Goal: Information Seeking & Learning: Learn about a topic

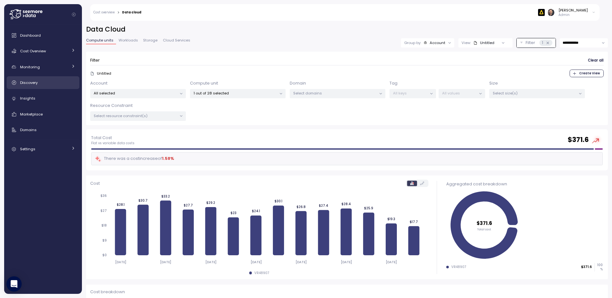
click at [30, 82] on span "Discovery" at bounding box center [29, 82] width 18 height 5
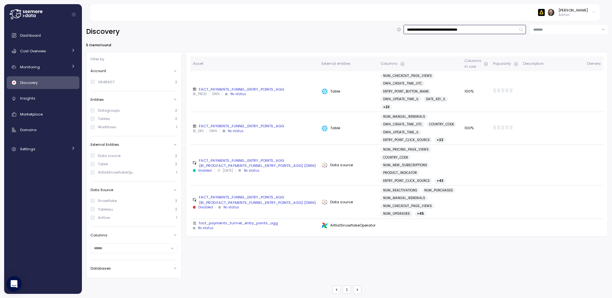
click at [448, 29] on input "**********" at bounding box center [465, 29] width 122 height 9
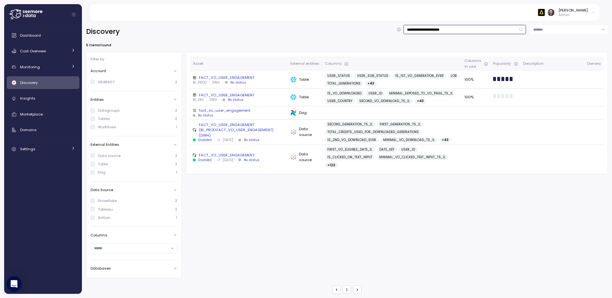
type input "**********"
click at [222, 78] on div "FACT_VO_USER_ENGAGEMENT" at bounding box center [239, 77] width 93 height 5
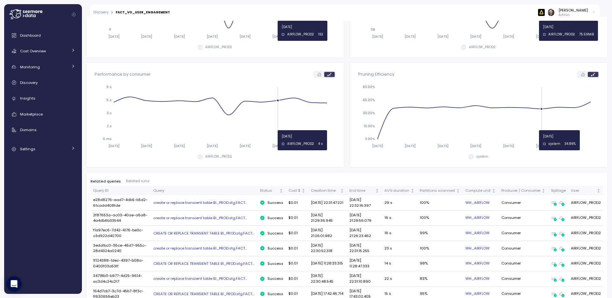
scroll to position [43, 0]
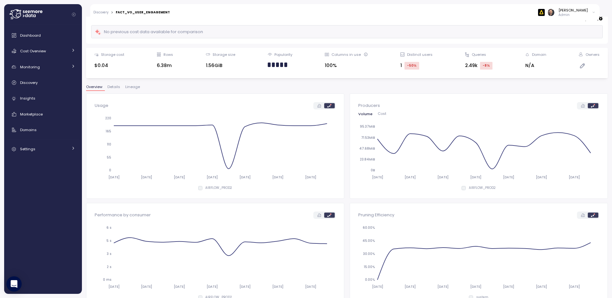
click at [134, 88] on span "Lineage" at bounding box center [132, 87] width 15 height 4
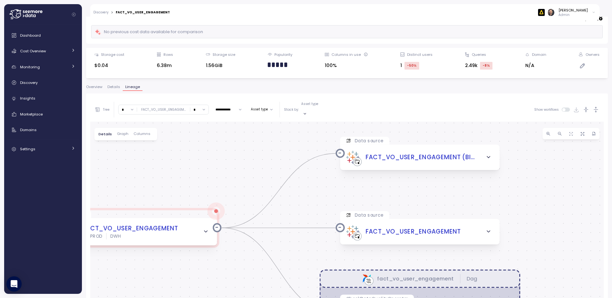
drag, startPoint x: 435, startPoint y: 187, endPoint x: 363, endPoint y: 184, distance: 71.9
click at [363, 184] on div "fact_vo_user_engagement Dag Table FACT_VO_USER_ENGAGEMENT BI_PROD DWH Data sour…" at bounding box center [347, 246] width 514 height 249
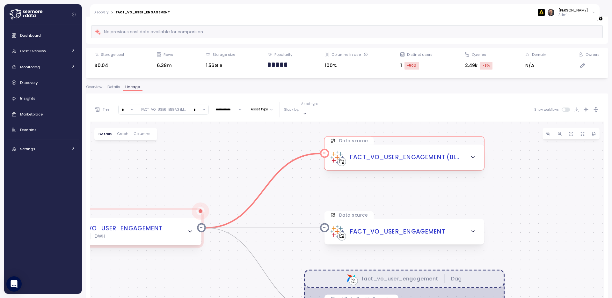
click at [338, 151] on icon at bounding box center [337, 158] width 14 height 14
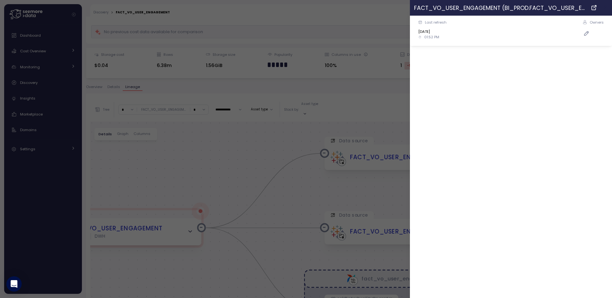
click at [606, 8] on icon "button" at bounding box center [605, 7] width 3 height 3
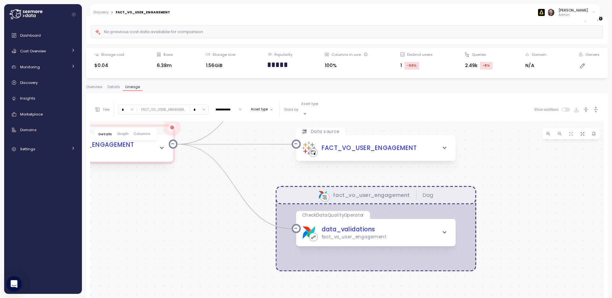
drag, startPoint x: 526, startPoint y: 188, endPoint x: 503, endPoint y: 130, distance: 62.5
click at [503, 130] on div "fact_vo_user_engagement Dag Table FACT_VO_USER_ENGAGEMENT BI_PROD DWH Data sour…" at bounding box center [347, 246] width 514 height 249
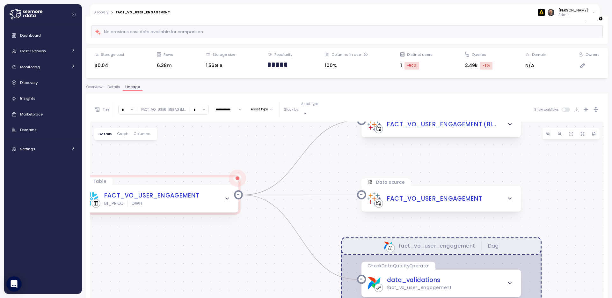
drag, startPoint x: 523, startPoint y: 204, endPoint x: 569, endPoint y: 201, distance: 45.7
click at [569, 201] on div "fact_vo_user_engagement Dag Table FACT_VO_USER_ENGAGEMENT BI_PROD DWH Data sour…" at bounding box center [347, 246] width 514 height 249
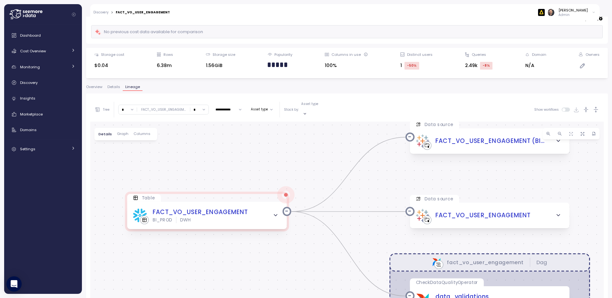
drag, startPoint x: 342, startPoint y: 159, endPoint x: 388, endPoint y: 173, distance: 47.2
click at [388, 173] on div "fact_vo_user_engagement Dag Table FACT_VO_USER_ENGAGEMENT BI_PROD DWH Data sour…" at bounding box center [347, 246] width 514 height 249
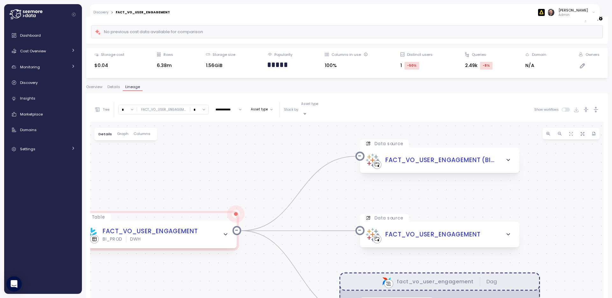
drag, startPoint x: 328, startPoint y: 149, endPoint x: 273, endPoint y: 164, distance: 57.0
click at [274, 167] on div "fact_vo_user_engagement Dag Table FACT_VO_USER_ENGAGEMENT BI_PROD DWH Data sour…" at bounding box center [347, 246] width 514 height 249
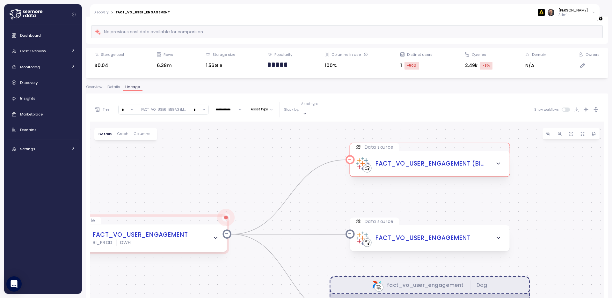
drag, startPoint x: 551, startPoint y: 171, endPoint x: 413, endPoint y: 163, distance: 138.0
click at [475, 189] on div "fact_vo_user_engagement Dag Table FACT_VO_USER_ENGAGEMENT BI_PROD DWH Data sour…" at bounding box center [347, 246] width 514 height 249
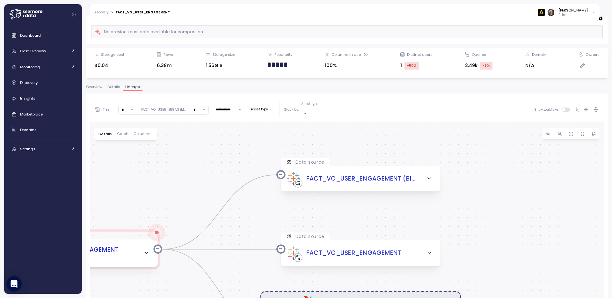
click at [204, 107] on input "*" at bounding box center [199, 109] width 18 height 9
click at [196, 152] on div "3" at bounding box center [198, 154] width 15 height 9
type input "*"
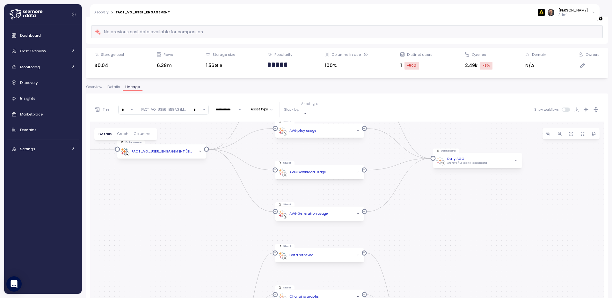
drag, startPoint x: 394, startPoint y: 169, endPoint x: 396, endPoint y: 220, distance: 50.4
click at [396, 220] on div "fact_vo_user_engagement Dag Table FACT_VO_USER_ENGAGEMENT BI_PROD DWH Data sour…" at bounding box center [347, 246] width 514 height 249
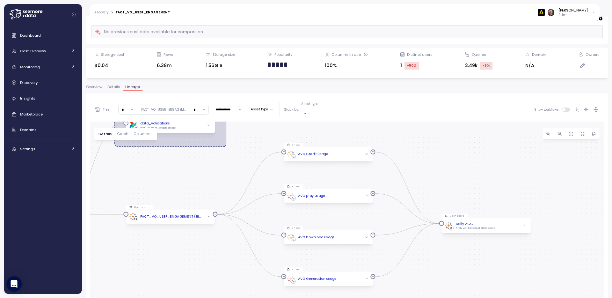
drag, startPoint x: 375, startPoint y: 149, endPoint x: 385, endPoint y: 220, distance: 72.5
click at [385, 220] on div "fact_vo_user_engagement Dag Table FACT_VO_USER_ENGAGEMENT BI_PROD DWH Data sour…" at bounding box center [347, 246] width 514 height 249
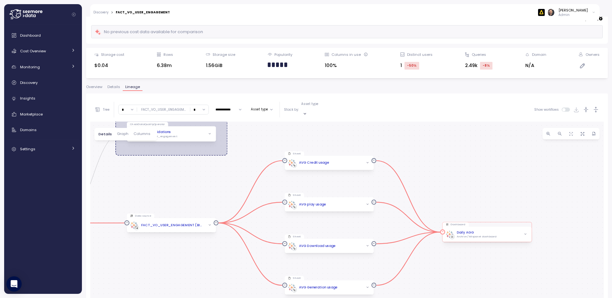
click at [451, 226] on div "Daily AGG Archive / Mixpanel dashboard" at bounding box center [487, 233] width 89 height 15
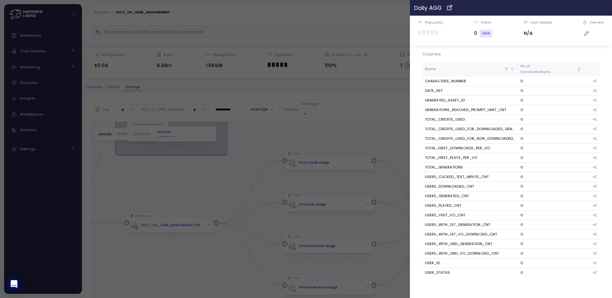
click at [605, 9] on icon "button" at bounding box center [606, 7] width 5 height 5
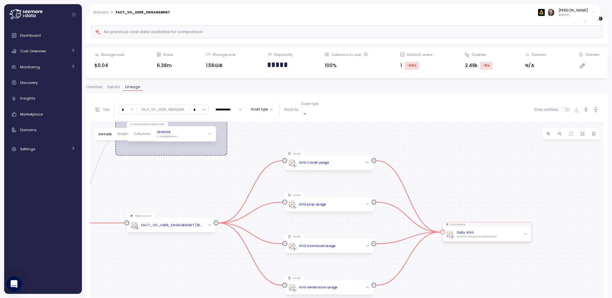
click at [480, 230] on div "Daily AGG" at bounding box center [477, 232] width 40 height 5
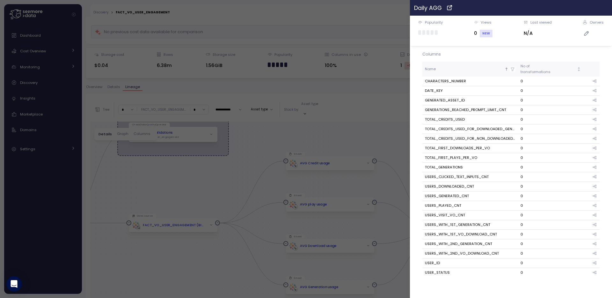
click at [605, 9] on icon "button" at bounding box center [606, 7] width 5 height 5
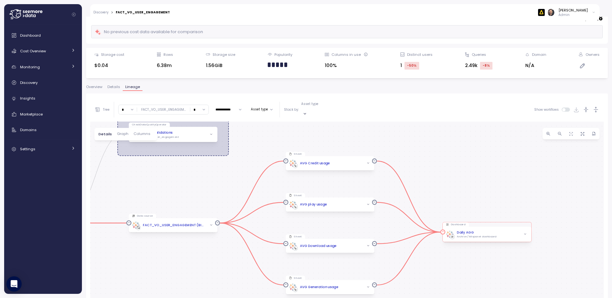
click at [526, 234] on icon "button" at bounding box center [526, 234] width 2 height 1
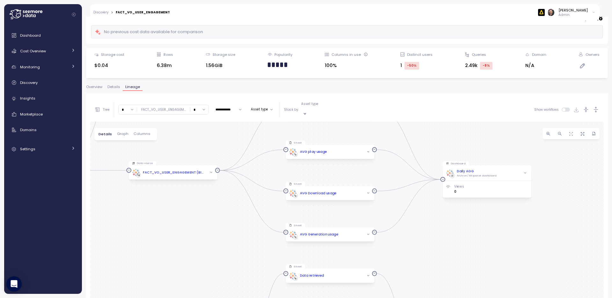
drag, startPoint x: 434, startPoint y: 260, endPoint x: 434, endPoint y: 203, distance: 56.8
click at [434, 203] on div "fact_vo_user_engagement Dag Table FACT_VO_USER_ENGAGEMENT BI_PROD DWH Data sour…" at bounding box center [347, 246] width 514 height 249
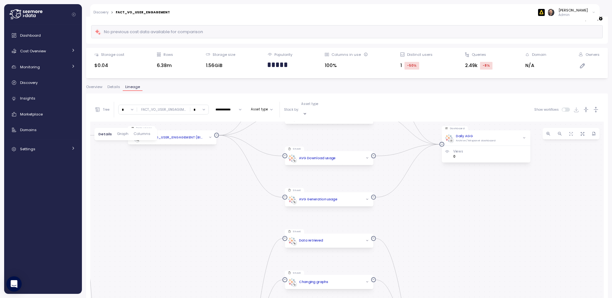
drag, startPoint x: 431, startPoint y: 248, endPoint x: 431, endPoint y: 195, distance: 53.0
click at [431, 195] on div "fact_vo_user_engagement Dag Table FACT_VO_USER_ENGAGEMENT BI_PROD DWH Data sour…" at bounding box center [347, 246] width 514 height 249
drag, startPoint x: 432, startPoint y: 210, endPoint x: 429, endPoint y: 174, distance: 36.2
click at [429, 174] on div "fact_vo_user_engagement Dag Table FACT_VO_USER_ENGAGEMENT BI_PROD DWH Data sour…" at bounding box center [347, 246] width 514 height 249
drag, startPoint x: 433, startPoint y: 181, endPoint x: 432, endPoint y: 170, distance: 10.9
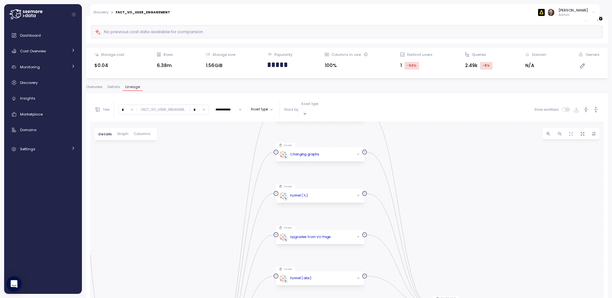
click at [431, 168] on div "fact_vo_user_engagement Dag Table FACT_VO_USER_ENGAGEMENT BI_PROD DWH Data sour…" at bounding box center [347, 246] width 514 height 249
drag, startPoint x: 446, startPoint y: 178, endPoint x: 442, endPoint y: 150, distance: 28.3
click at [442, 150] on div "fact_vo_user_engagement Dag Table FACT_VO_USER_ENGAGEMENT BI_PROD DWH Data sour…" at bounding box center [347, 246] width 514 height 249
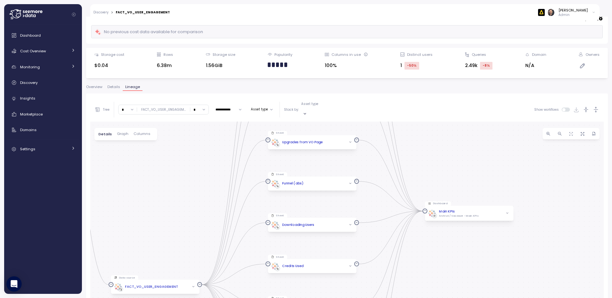
drag, startPoint x: 441, startPoint y: 169, endPoint x: 438, endPoint y: 138, distance: 31.0
click at [438, 138] on div "fact_vo_user_engagement Dag Table FACT_VO_USER_ENGAGEMENT BI_PROD DWH Data sour…" at bounding box center [347, 246] width 514 height 249
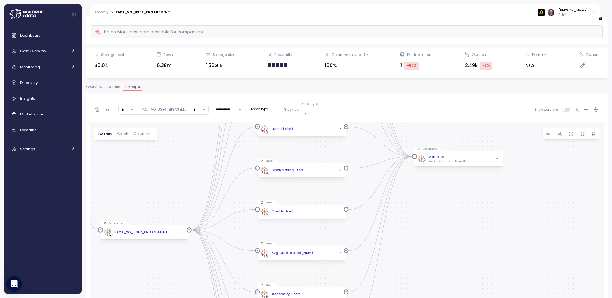
drag, startPoint x: 472, startPoint y: 262, endPoint x: 459, endPoint y: 194, distance: 68.8
click at [459, 194] on div "fact_vo_user_engagement Dag Table FACT_VO_USER_ENGAGEMENT BI_PROD DWH Data sour…" at bounding box center [347, 246] width 514 height 249
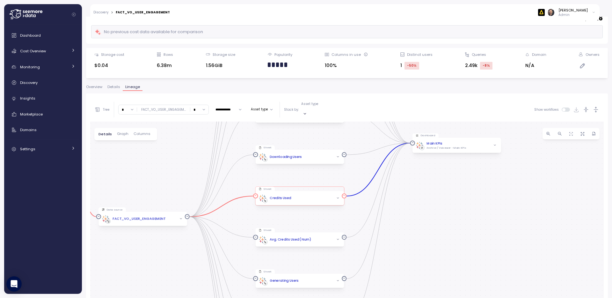
click at [265, 191] on div "Credits Used" at bounding box center [300, 198] width 89 height 14
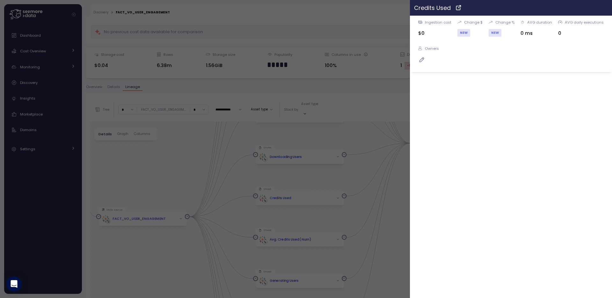
click at [606, 9] on icon "button" at bounding box center [606, 7] width 5 height 5
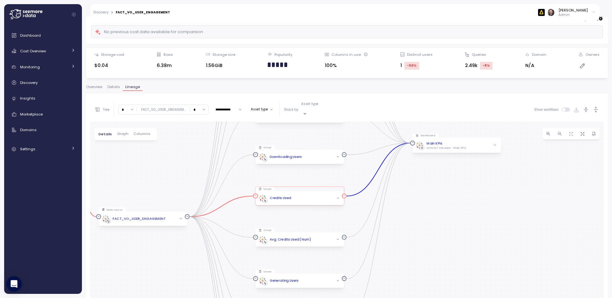
click at [339, 196] on icon "button" at bounding box center [338, 197] width 3 height 3
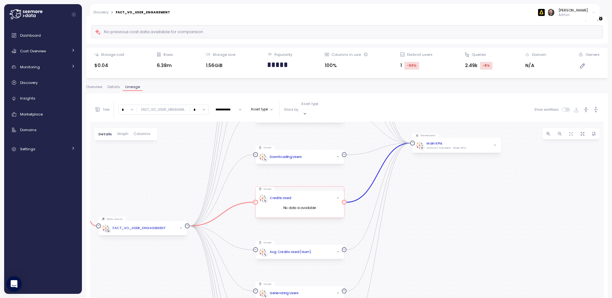
click at [338, 198] on icon "button" at bounding box center [338, 198] width 2 height 1
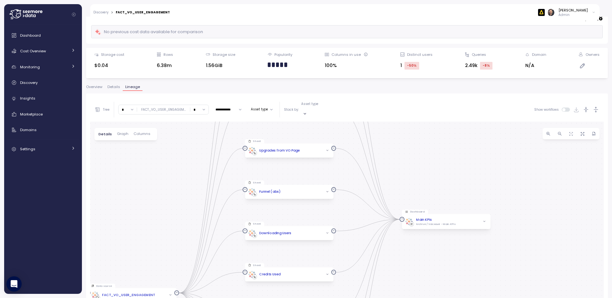
drag, startPoint x: 418, startPoint y: 181, endPoint x: 407, endPoint y: 257, distance: 77.0
click at [407, 257] on div "fact_vo_user_engagement Dag Table FACT_VO_USER_ENGAGEMENT BI_PROD DWH Data sour…" at bounding box center [347, 246] width 514 height 249
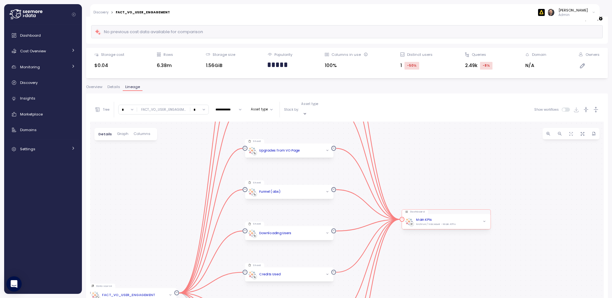
click at [485, 221] on icon "button" at bounding box center [485, 221] width 2 height 1
click at [484, 211] on icon "button" at bounding box center [484, 212] width 3 height 3
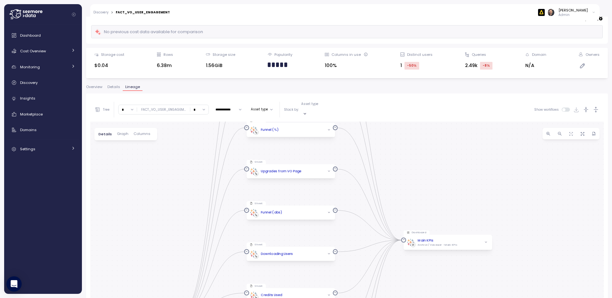
drag, startPoint x: 469, startPoint y: 157, endPoint x: 466, endPoint y: 232, distance: 75.0
click at [466, 232] on div "fact_vo_user_engagement Dag Table FACT_VO_USER_ENGAGEMENT BI_PROD DWH Data sour…" at bounding box center [347, 246] width 514 height 249
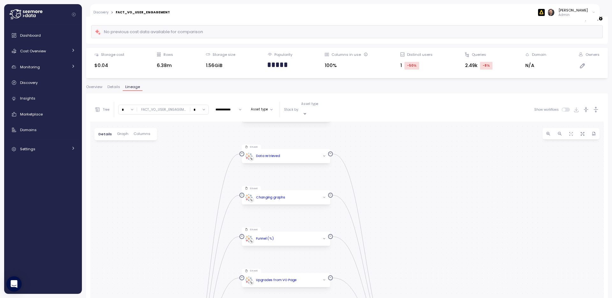
drag, startPoint x: 475, startPoint y: 230, endPoint x: 480, endPoint y: 184, distance: 46.3
click at [474, 233] on div "fact_vo_user_engagement Dag Table FACT_VO_USER_ENGAGEMENT BI_PROD DWH Data sour…" at bounding box center [347, 246] width 514 height 249
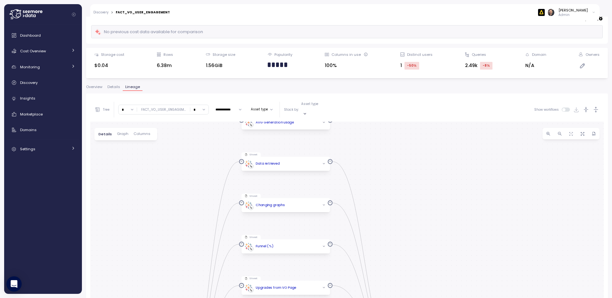
drag, startPoint x: 481, startPoint y: 185, endPoint x: 482, endPoint y: 189, distance: 4.8
click at [480, 230] on div "fact_vo_user_engagement Dag Table FACT_VO_USER_ENGAGEMENT BI_PROD DWH Data sour…" at bounding box center [347, 246] width 514 height 249
drag, startPoint x: 483, startPoint y: 182, endPoint x: 473, endPoint y: 208, distance: 27.9
click at [482, 207] on div "fact_vo_user_engagement Dag Table FACT_VO_USER_ENGAGEMENT BI_PROD DWH Data sour…" at bounding box center [347, 246] width 514 height 249
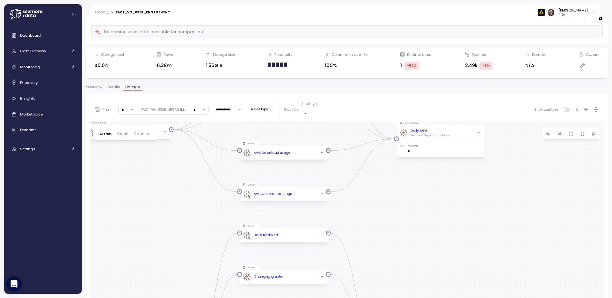
drag, startPoint x: 482, startPoint y: 185, endPoint x: 470, endPoint y: 239, distance: 54.9
click at [470, 242] on div "fact_vo_user_engagement Dag Table FACT_VO_USER_ENGAGEMENT BI_PROD DWH Data sour…" at bounding box center [347, 246] width 514 height 249
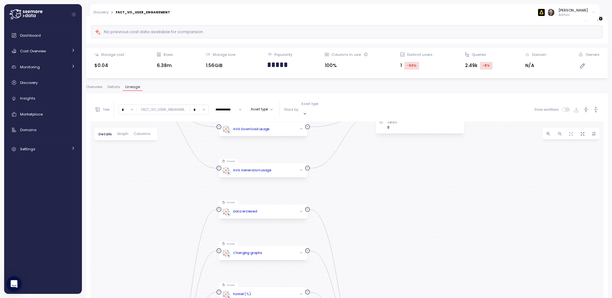
drag, startPoint x: 462, startPoint y: 257, endPoint x: 453, endPoint y: 177, distance: 80.5
click at [453, 177] on div "fact_vo_user_engagement Dag Table FACT_VO_USER_ENGAGEMENT BI_PROD DWH Data sour…" at bounding box center [347, 246] width 514 height 249
drag, startPoint x: 459, startPoint y: 225, endPoint x: 457, endPoint y: 152, distance: 72.8
click at [457, 152] on div "fact_vo_user_engagement Dag Table FACT_VO_USER_ENGAGEMENT BI_PROD DWH Data sour…" at bounding box center [347, 246] width 514 height 249
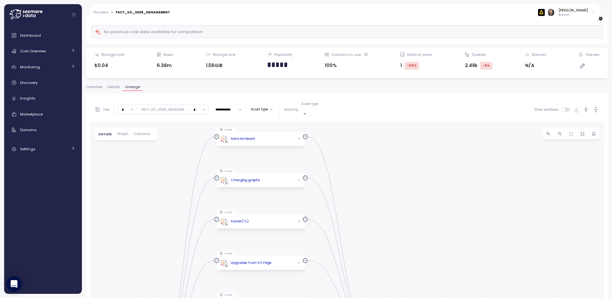
drag, startPoint x: 464, startPoint y: 220, endPoint x: 461, endPoint y: 155, distance: 65.8
click at [459, 133] on div "fact_vo_user_engagement Dag Table FACT_VO_USER_ENGAGEMENT BI_PROD DWH Data sour…" at bounding box center [347, 246] width 514 height 249
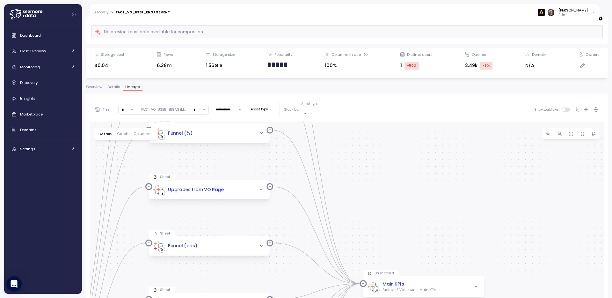
drag, startPoint x: 419, startPoint y: 183, endPoint x: 438, endPoint y: 218, distance: 39.5
click at [437, 221] on div "fact_vo_user_engagement Dag Table FACT_VO_USER_ENGAGEMENT BI_PROD DWH Data sour…" at bounding box center [347, 246] width 514 height 249
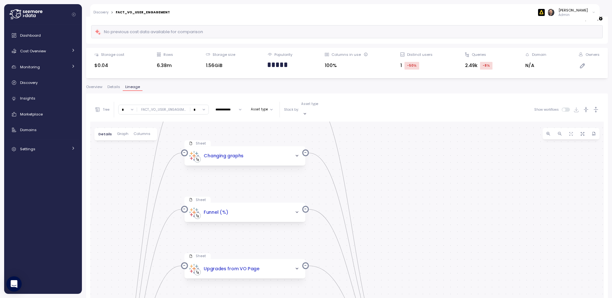
drag, startPoint x: 421, startPoint y: 175, endPoint x: 425, endPoint y: 172, distance: 4.3
click at [428, 189] on div "fact_vo_user_engagement Dag Table FACT_VO_USER_ENGAGEMENT BI_PROD DWH Data sour…" at bounding box center [347, 246] width 514 height 249
drag, startPoint x: 414, startPoint y: 147, endPoint x: 439, endPoint y: 206, distance: 63.9
click at [438, 209] on div "fact_vo_user_engagement Dag Table FACT_VO_USER_ENGAGEMENT BI_PROD DWH Data sour…" at bounding box center [347, 246] width 514 height 249
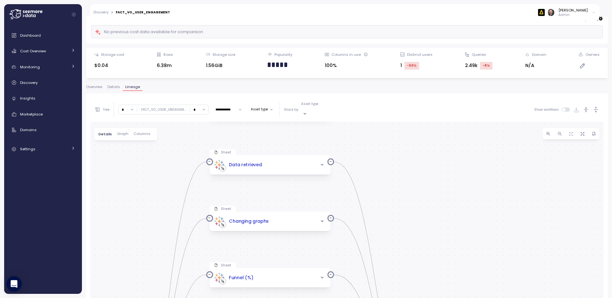
drag, startPoint x: 424, startPoint y: 154, endPoint x: 441, endPoint y: 189, distance: 38.7
click at [441, 196] on div "fact_vo_user_engagement Dag Table FACT_VO_USER_ENGAGEMENT BI_PROD DWH Data sour…" at bounding box center [347, 246] width 514 height 249
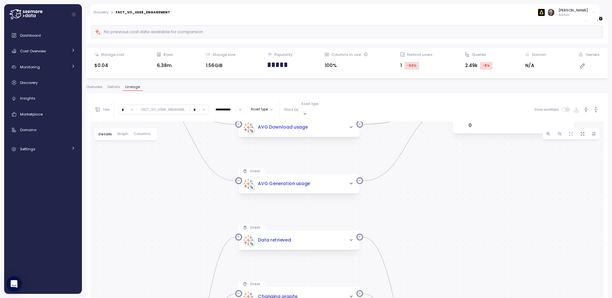
drag, startPoint x: 439, startPoint y: 195, endPoint x: 442, endPoint y: 205, distance: 10.8
click at [442, 205] on div "fact_vo_user_engagement Dag Table FACT_VO_USER_ENGAGEMENT BI_PROD DWH Data sour…" at bounding box center [347, 246] width 514 height 249
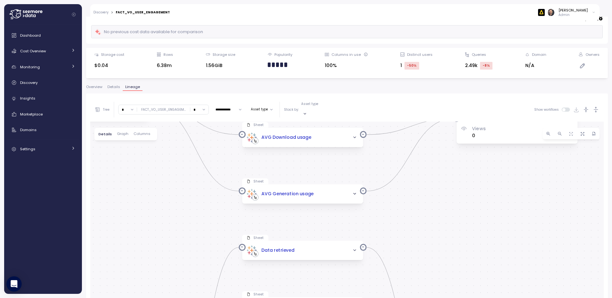
drag, startPoint x: 443, startPoint y: 207, endPoint x: 445, endPoint y: 216, distance: 9.8
click at [445, 217] on div "fact_vo_user_engagement Dag Table FACT_VO_USER_ENGAGEMENT BI_PROD DWH Data sour…" at bounding box center [347, 246] width 514 height 249
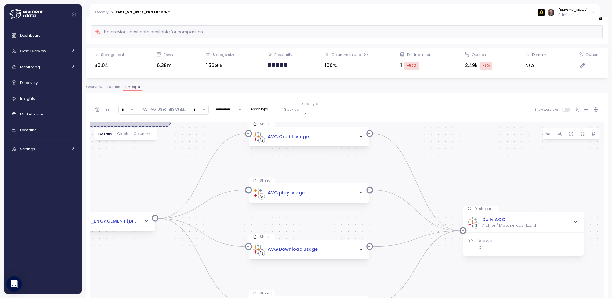
drag, startPoint x: 464, startPoint y: 252, endPoint x: 464, endPoint y: 267, distance: 15.0
click at [463, 273] on div "fact_vo_user_engagement Dag Table FACT_VO_USER_ENGAGEMENT BI_PROD DWH Data sour…" at bounding box center [347, 246] width 514 height 249
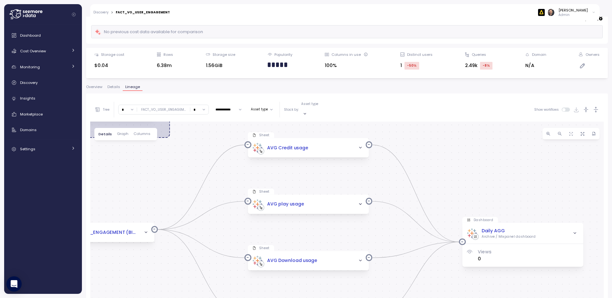
drag, startPoint x: 479, startPoint y: 160, endPoint x: 475, endPoint y: 195, distance: 35.0
click at [475, 204] on div "fact_vo_user_engagement Dag Table FACT_VO_USER_ENGAGEMENT BI_PROD DWH Data sour…" at bounding box center [347, 246] width 514 height 249
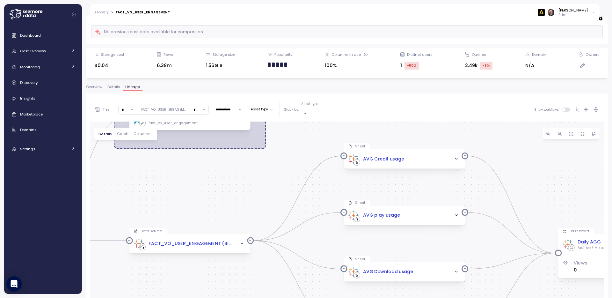
drag, startPoint x: 154, startPoint y: 218, endPoint x: 273, endPoint y: 187, distance: 123.2
click at [273, 187] on div "fact_vo_user_engagement Dag Table FACT_VO_USER_ENGAGEMENT BI_PROD DWH Data sour…" at bounding box center [347, 246] width 514 height 249
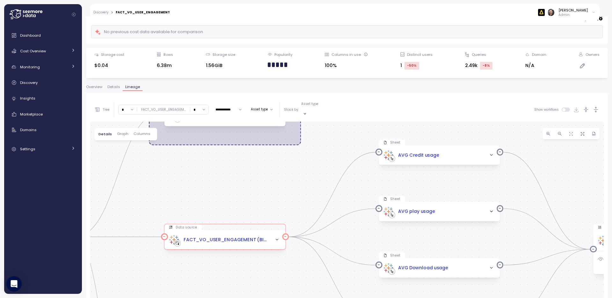
click at [188, 234] on div "FACT_VO_USER_ENGAGEMENT (BI_PROD.FACT_VO_USER_ENGAGEMENT) (DWH)" at bounding box center [225, 239] width 112 height 10
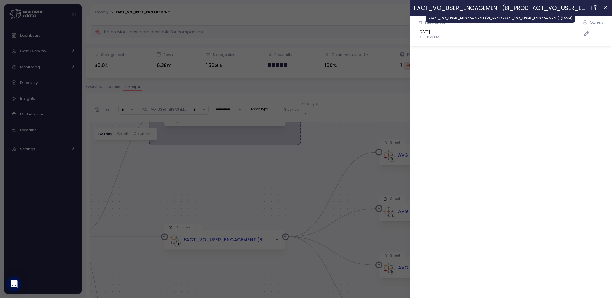
click at [501, 8] on div "FACT_VO_USER_ENGAGEMENT (BI_PROD.FACT_VO_USER_ENGAGEMENT) (DWH)" at bounding box center [500, 8] width 172 height 9
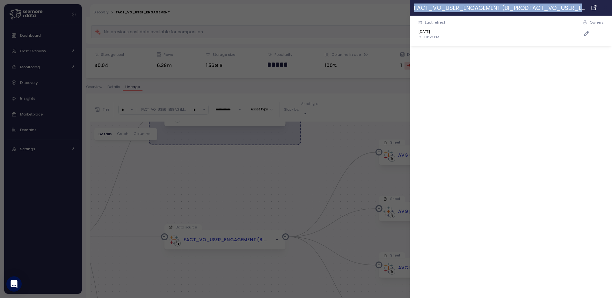
drag, startPoint x: 415, startPoint y: 7, endPoint x: 605, endPoint y: 8, distance: 190.1
click at [605, 8] on header "FACT_VO_USER_ENGAGEMENT (BI_PROD.FACT_VO_USER_ENGAGEMENT) (DWH)" at bounding box center [511, 8] width 202 height 16
copy section "FACT_VO_USER_ENGAGEMENT (BI_PROD.FACT_VO_USER_ENGAGEMENT) (DWH)"
click at [605, 8] on icon "button" at bounding box center [605, 7] width 3 height 3
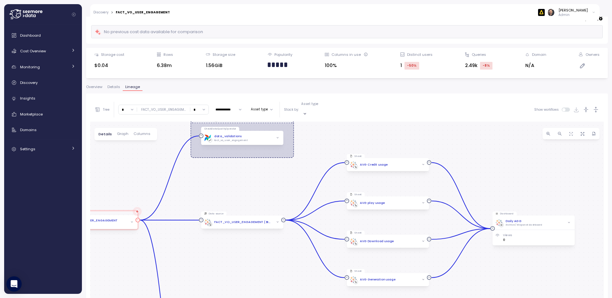
click at [132, 220] on icon "button" at bounding box center [131, 221] width 3 height 3
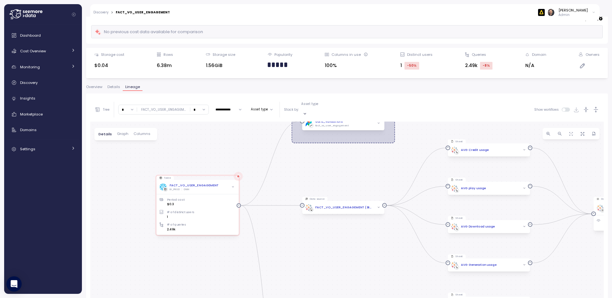
drag, startPoint x: 278, startPoint y: 178, endPoint x: 286, endPoint y: 179, distance: 8.4
click at [293, 181] on div "fact_vo_user_engagement Dag Table FACT_VO_USER_ENGAGEMENT BI_PROD DWH Period co…" at bounding box center [347, 246] width 514 height 249
click at [139, 132] on span "Columns" at bounding box center [142, 134] width 17 height 4
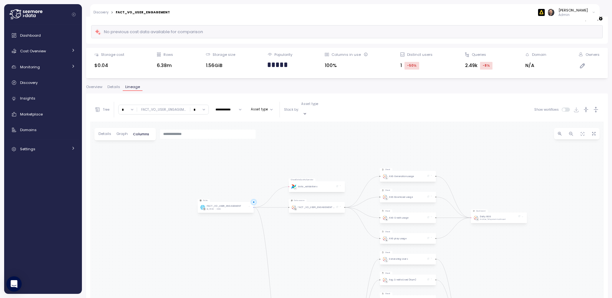
drag, startPoint x: 253, startPoint y: 183, endPoint x: 239, endPoint y: 244, distance: 62.4
click at [240, 248] on div "Table FACT_VO_USER_ENGAGEMENT BI_PROD DWH CheckDataQualityOperator data_validat…" at bounding box center [347, 246] width 514 height 249
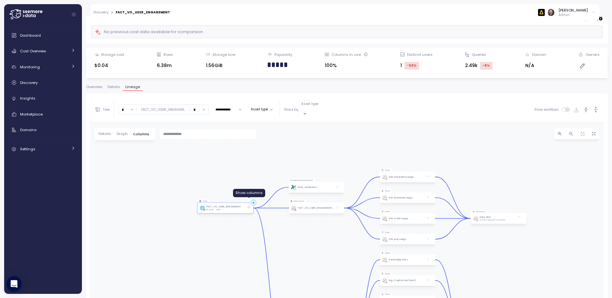
click at [249, 206] on icon at bounding box center [249, 207] width 2 height 2
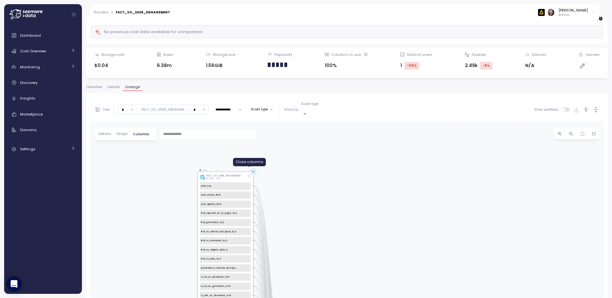
click at [249, 175] on icon at bounding box center [249, 176] width 2 height 2
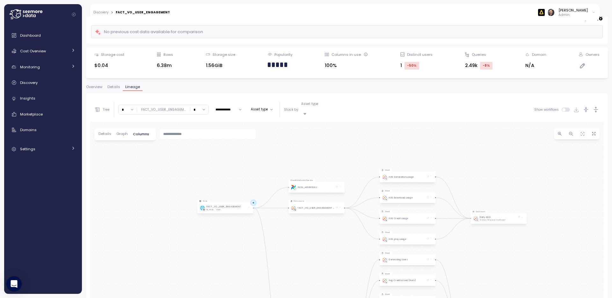
click at [121, 132] on span "Graph" at bounding box center [121, 134] width 11 height 4
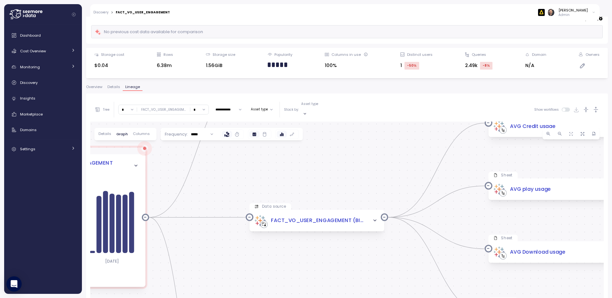
drag, startPoint x: 462, startPoint y: 257, endPoint x: 266, endPoint y: 267, distance: 196.1
click at [266, 267] on div "fact_vo_user_engagement Dag Table FACT_VO_USER_ENGAGEMENT BI_PROD DWH [DATE] [D…" at bounding box center [347, 246] width 514 height 249
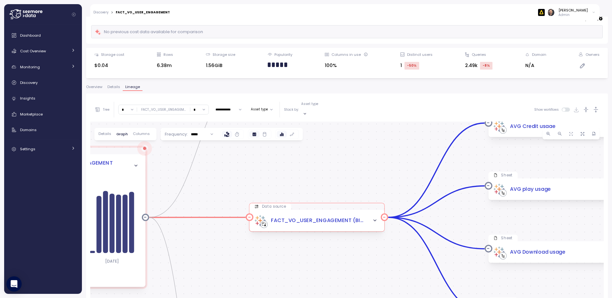
click at [375, 220] on icon "button" at bounding box center [375, 220] width 3 height 1
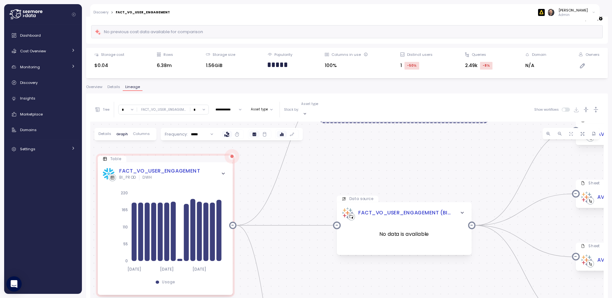
drag, startPoint x: 285, startPoint y: 165, endPoint x: 375, endPoint y: 173, distance: 90.3
click at [375, 173] on div "fact_vo_user_engagement Dag Table FACT_VO_USER_ENGAGEMENT BI_PROD DWH [DATE] [D…" at bounding box center [347, 246] width 514 height 249
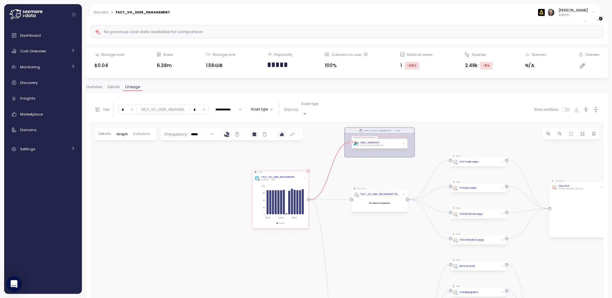
click at [404, 143] on icon "button" at bounding box center [404, 144] width 2 height 2
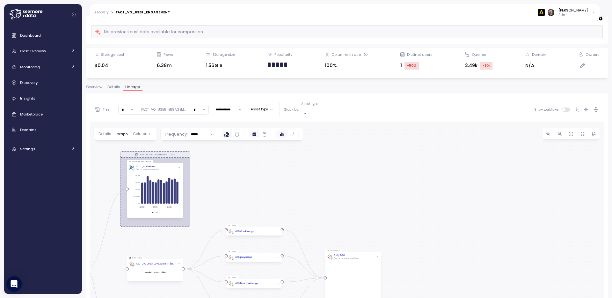
drag, startPoint x: 479, startPoint y: 157, endPoint x: 253, endPoint y: 183, distance: 228.3
click at [233, 182] on div "fact_vo_user_engagement Dag Table FACT_VO_USER_ENGAGEMENT BI_PROD DWH [DATE] [D…" at bounding box center [347, 246] width 514 height 249
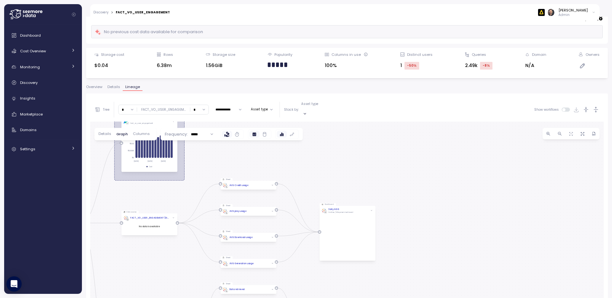
drag, startPoint x: 349, startPoint y: 221, endPoint x: 366, endPoint y: 169, distance: 55.2
click at [366, 169] on div "fact_vo_user_engagement Dag Table FACT_VO_USER_ENGAGEMENT BI_PROD DWH [DATE] [D…" at bounding box center [347, 246] width 514 height 249
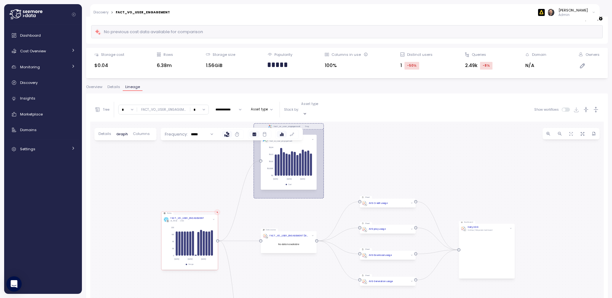
drag, startPoint x: 138, startPoint y: 247, endPoint x: 276, endPoint y: 271, distance: 140.5
click at [276, 271] on div "fact_vo_user_engagement Dag Table FACT_VO_USER_ENGAGEMENT BI_PROD DWH [DATE] [D…" at bounding box center [347, 246] width 514 height 249
click at [169, 217] on div "FACT_VO_USER_ENGAGEMENT BI_PROD DWH" at bounding box center [190, 219] width 52 height 5
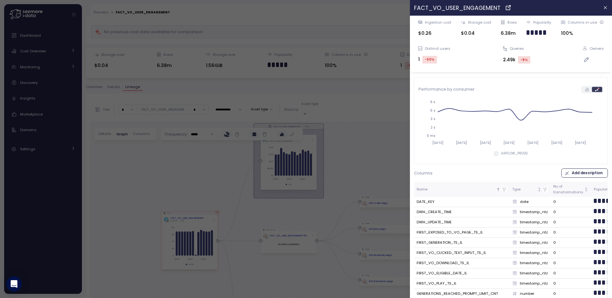
click at [459, 7] on div "FACT_VO_USER_ENGAGEMENT" at bounding box center [457, 8] width 86 height 9
copy div "FACT_VO_USER_ENGAGEMENT"
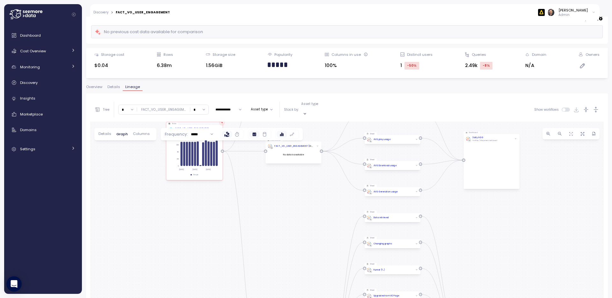
drag, startPoint x: 324, startPoint y: 261, endPoint x: 329, endPoint y: 171, distance: 89.8
click at [329, 171] on div "fact_vo_user_engagement Dag Table FACT_VO_USER_ENGAGEMENT BI_PROD DWH [DATE] [D…" at bounding box center [347, 246] width 514 height 249
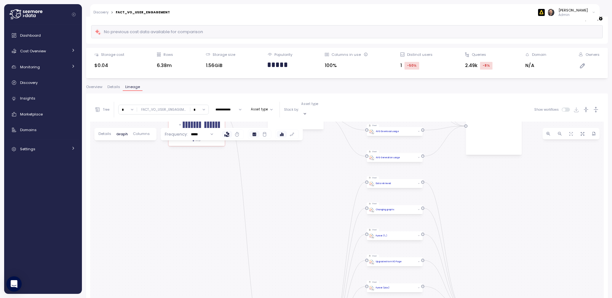
drag, startPoint x: 310, startPoint y: 222, endPoint x: 312, endPoint y: 154, distance: 68.6
click at [312, 154] on div "fact_vo_user_engagement Dag Table FACT_VO_USER_ENGAGEMENT BI_PROD DWH [DATE] [D…" at bounding box center [347, 246] width 514 height 249
drag, startPoint x: 314, startPoint y: 208, endPoint x: 308, endPoint y: 145, distance: 63.4
click at [308, 145] on div "fact_vo_user_engagement Dag Table FACT_VO_USER_ENGAGEMENT BI_PROD DWH [DATE] [D…" at bounding box center [347, 246] width 514 height 249
drag, startPoint x: 304, startPoint y: 221, endPoint x: 310, endPoint y: 249, distance: 28.7
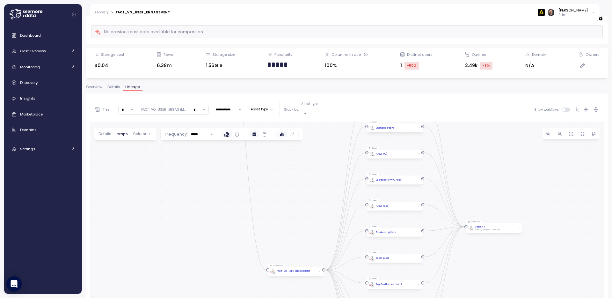
click at [310, 249] on div "fact_vo_user_engagement Dag Table FACT_VO_USER_ENGAGEMENT BI_PROD DWH [DATE] [D…" at bounding box center [347, 246] width 514 height 249
drag, startPoint x: 293, startPoint y: 179, endPoint x: 299, endPoint y: 262, distance: 83.5
click at [300, 265] on div "fact_vo_user_engagement Dag Table FACT_VO_USER_ENGAGEMENT BI_PROD DWH [DATE] [D…" at bounding box center [347, 246] width 514 height 249
drag, startPoint x: 286, startPoint y: 202, endPoint x: 301, endPoint y: 271, distance: 70.8
click at [301, 271] on div "fact_vo_user_engagement Dag Table FACT_VO_USER_ENGAGEMENT BI_PROD DWH [DATE] [D…" at bounding box center [347, 246] width 514 height 249
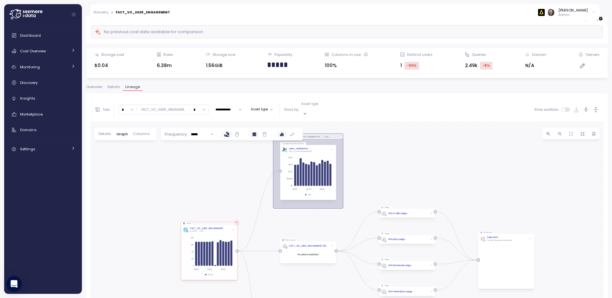
drag, startPoint x: 169, startPoint y: 174, endPoint x: 159, endPoint y: 217, distance: 43.9
click at [159, 217] on div "fact_vo_user_engagement Dag Table FACT_VO_USER_ENGAGEMENT BI_PROD DWH [DATE] [D…" at bounding box center [347, 246] width 514 height 249
click at [133, 107] on input "*" at bounding box center [128, 109] width 18 height 9
click at [128, 144] on div "2" at bounding box center [127, 146] width 15 height 9
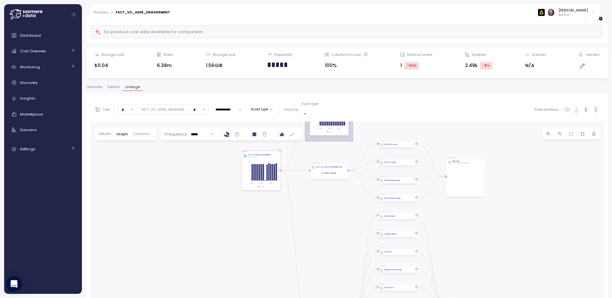
click at [133, 106] on input "*" at bounding box center [128, 109] width 18 height 9
click at [129, 137] on div "1" at bounding box center [127, 137] width 15 height 9
type input "*"
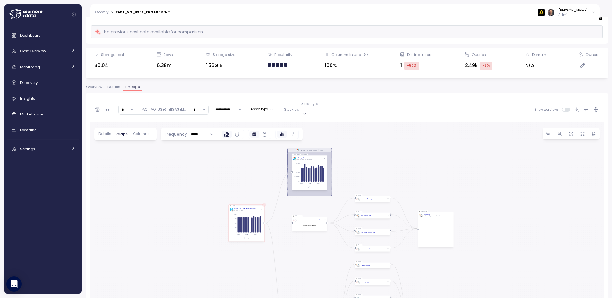
drag, startPoint x: 315, startPoint y: 255, endPoint x: 296, endPoint y: 278, distance: 30.1
click at [296, 278] on div "fact_vo_user_engagement Dag Table FACT_VO_USER_ENGAGEMENT BI_PROD DWH [DATE] [D…" at bounding box center [347, 246] width 514 height 249
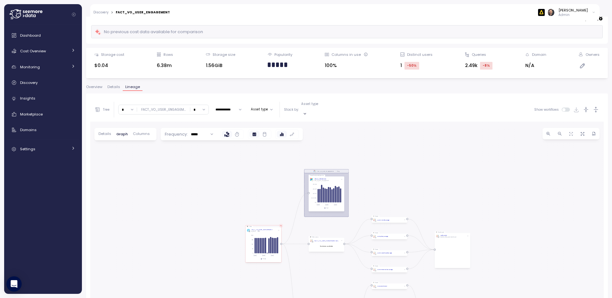
drag, startPoint x: 425, startPoint y: 181, endPoint x: 428, endPoint y: 190, distance: 9.6
click at [427, 189] on div "fact_vo_user_engagement Dag Table FACT_VO_USER_ENGAGEMENT BI_PROD DWH [DATE] [D…" at bounding box center [347, 246] width 514 height 249
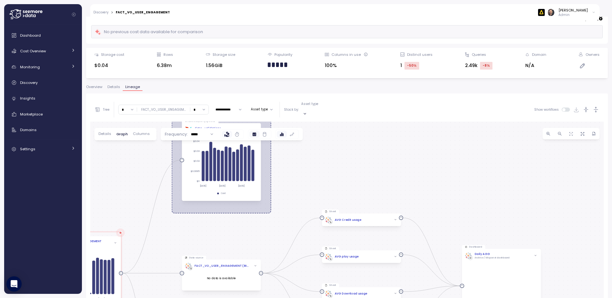
drag, startPoint x: 419, startPoint y: 222, endPoint x: 435, endPoint y: 167, distance: 57.1
click at [436, 167] on div "fact_vo_user_engagement Dag Table FACT_VO_USER_ENGAGEMENT BI_PROD DWH [DATE] [D…" at bounding box center [347, 246] width 514 height 249
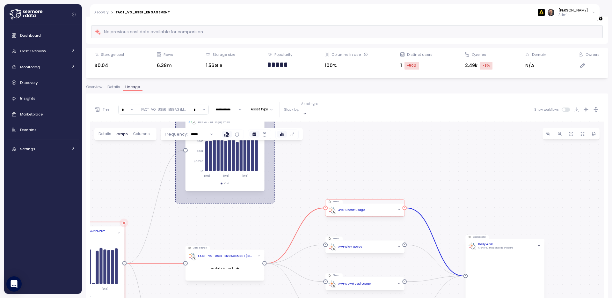
click at [399, 208] on icon "button" at bounding box center [399, 209] width 3 height 3
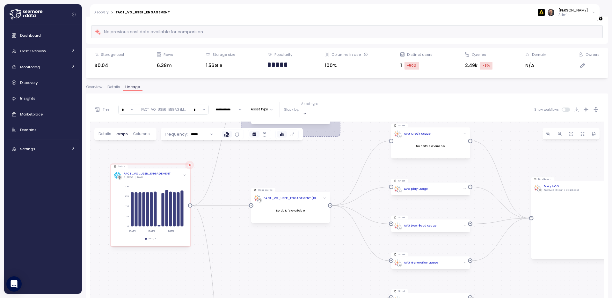
drag, startPoint x: 257, startPoint y: 227, endPoint x: 323, endPoint y: 160, distance: 93.8
click at [323, 160] on div "fact_vo_user_engagement Dag Table FACT_VO_USER_ENGAGEMENT BI_PROD DWH [DATE] [D…" at bounding box center [347, 246] width 514 height 249
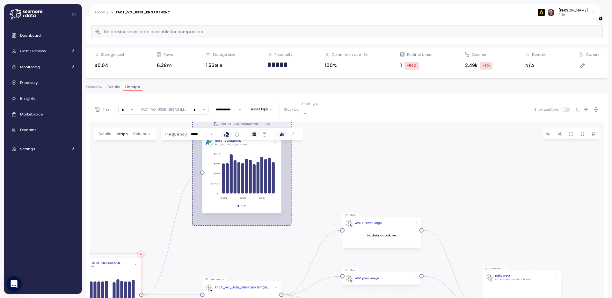
drag, startPoint x: 321, startPoint y: 156, endPoint x: 271, endPoint y: 262, distance: 116.9
click at [271, 262] on div "fact_vo_user_engagement Dag Table FACT_VO_USER_ENGAGEMENT BI_PROD DWH [DATE] [D…" at bounding box center [347, 246] width 514 height 249
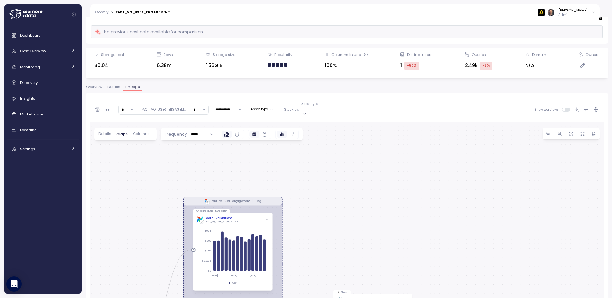
drag, startPoint x: 334, startPoint y: 155, endPoint x: 327, endPoint y: 216, distance: 61.4
click at [327, 216] on div "fact_vo_user_engagement Dag Table FACT_VO_USER_ENGAGEMENT BI_PROD DWH [DATE] [D…" at bounding box center [347, 246] width 514 height 249
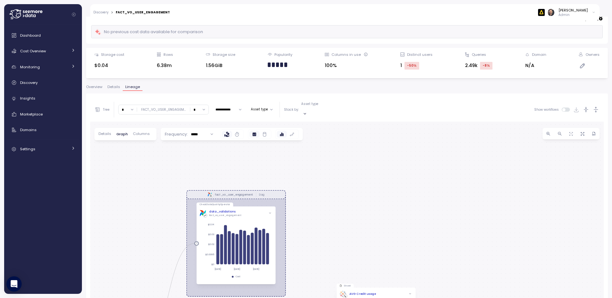
drag, startPoint x: 368, startPoint y: 215, endPoint x: 424, endPoint y: 154, distance: 82.2
click at [424, 154] on div "fact_vo_user_engagement Dag Table FACT_VO_USER_ENGAGEMENT BI_PROD DWH [DATE] [D…" at bounding box center [347, 246] width 514 height 249
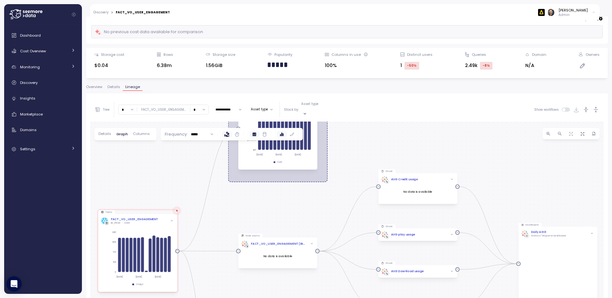
drag, startPoint x: 400, startPoint y: 189, endPoint x: 390, endPoint y: 148, distance: 43.0
click at [390, 129] on div "fact_vo_user_engagement Dag Table FACT_VO_USER_ENGAGEMENT BI_PROD DWH [DATE] [D…" at bounding box center [347, 246] width 514 height 249
drag, startPoint x: 302, startPoint y: 211, endPoint x: 281, endPoint y: 196, distance: 26.6
click at [281, 196] on div "fact_vo_user_engagement Dag Table FACT_VO_USER_ENGAGEMENT BI_PROD DWH [DATE] [D…" at bounding box center [347, 246] width 514 height 249
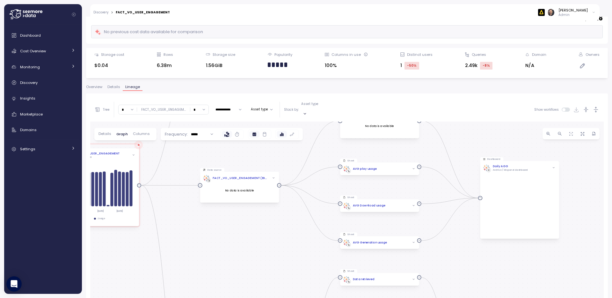
drag, startPoint x: 293, startPoint y: 273, endPoint x: 276, endPoint y: 223, distance: 52.8
click at [276, 223] on div "fact_vo_user_engagement Dag Table FACT_VO_USER_ENGAGEMENT BI_PROD DWH [DATE] [D…" at bounding box center [347, 246] width 514 height 249
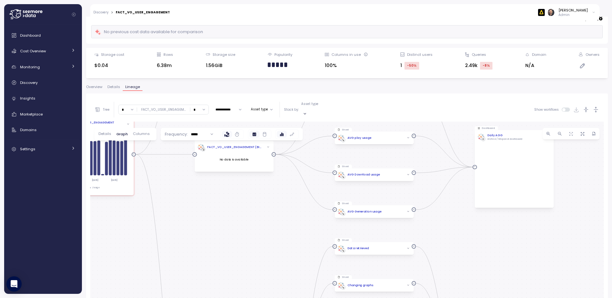
drag, startPoint x: 288, startPoint y: 256, endPoint x: 284, endPoint y: 226, distance: 30.4
click at [281, 215] on div "fact_vo_user_engagement Dag Table FACT_VO_USER_ENGAGEMENT BI_PROD DWH [DATE] [D…" at bounding box center [347, 246] width 514 height 249
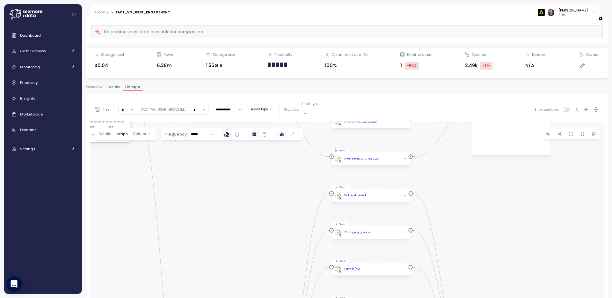
drag, startPoint x: 286, startPoint y: 243, endPoint x: 285, endPoint y: 190, distance: 53.3
click at [285, 190] on div "fact_vo_user_engagement Dag Table FACT_VO_USER_ENGAGEMENT BI_PROD DWH [DATE] [D…" at bounding box center [347, 246] width 514 height 249
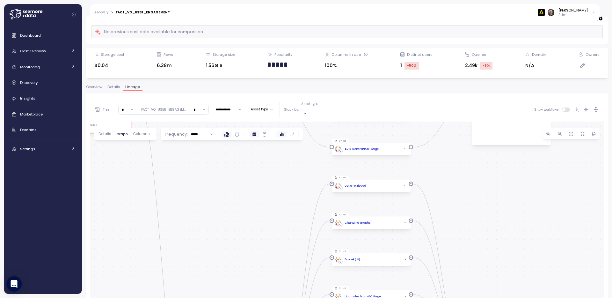
drag, startPoint x: 290, startPoint y: 224, endPoint x: 294, endPoint y: 192, distance: 32.1
click at [294, 192] on div "fact_vo_user_engagement Dag Table FACT_VO_USER_ENGAGEMENT BI_PROD DWH [DATE] [D…" at bounding box center [347, 246] width 514 height 249
drag, startPoint x: 291, startPoint y: 242, endPoint x: 291, endPoint y: 185, distance: 57.1
click at [291, 185] on div "fact_vo_user_engagement Dag Table FACT_VO_USER_ENGAGEMENT BI_PROD DWH [DATE] [D…" at bounding box center [347, 246] width 514 height 249
drag, startPoint x: 285, startPoint y: 234, endPoint x: 285, endPoint y: 192, distance: 42.7
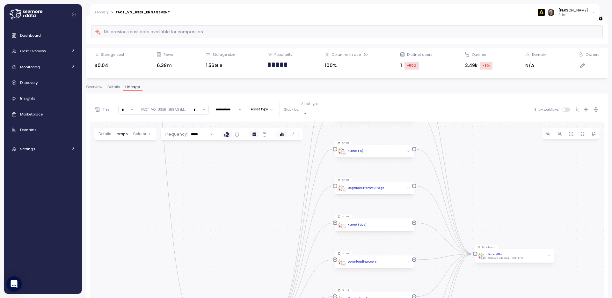
click at [285, 192] on div "fact_vo_user_engagement Dag Table FACT_VO_USER_ENGAGEMENT BI_PROD DWH [DATE] [D…" at bounding box center [347, 246] width 514 height 249
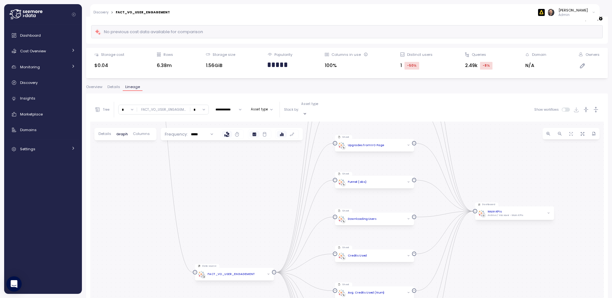
drag, startPoint x: 280, startPoint y: 236, endPoint x: 287, endPoint y: 172, distance: 64.8
click at [287, 172] on div "fact_vo_user_engagement Dag Table FACT_VO_USER_ENGAGEMENT BI_PROD DWH [DATE] [D…" at bounding box center [347, 246] width 514 height 249
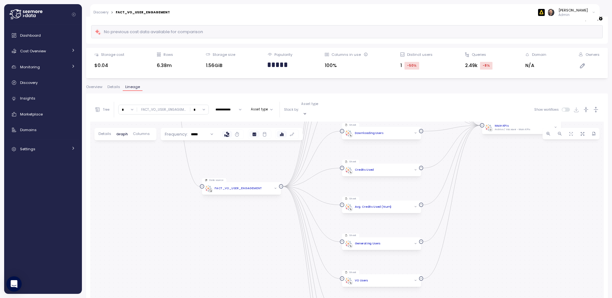
drag, startPoint x: 488, startPoint y: 244, endPoint x: 489, endPoint y: 195, distance: 48.5
click at [489, 196] on div "fact_vo_user_engagement Dag Table FACT_VO_USER_ENGAGEMENT BI_PROD DWH [DATE] [D…" at bounding box center [347, 246] width 514 height 249
drag, startPoint x: 488, startPoint y: 250, endPoint x: 484, endPoint y: 184, distance: 65.9
click at [484, 184] on div "fact_vo_user_engagement Dag Table FACT_VO_USER_ENGAGEMENT BI_PROD DWH [DATE] [D…" at bounding box center [347, 246] width 514 height 249
drag, startPoint x: 479, startPoint y: 184, endPoint x: 478, endPoint y: 173, distance: 11.2
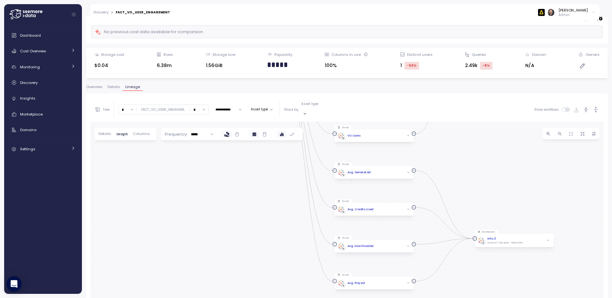
click at [478, 172] on div "fact_vo_user_engagement Dag Table FACT_VO_USER_ENGAGEMENT BI_PROD DWH [DATE] [D…" at bounding box center [347, 246] width 514 height 249
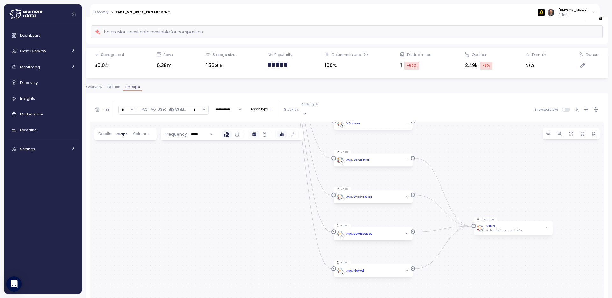
drag, startPoint x: 521, startPoint y: 168, endPoint x: 474, endPoint y: 208, distance: 61.3
click at [471, 215] on div "fact_vo_user_engagement Dag Table FACT_VO_USER_ENGAGEMENT BI_PROD DWH [DATE] [D…" at bounding box center [347, 246] width 514 height 249
drag, startPoint x: 494, startPoint y: 186, endPoint x: 473, endPoint y: 226, distance: 45.8
click at [471, 240] on div "fact_vo_user_engagement Dag Table FACT_VO_USER_ENGAGEMENT BI_PROD DWH [DATE] [D…" at bounding box center [347, 246] width 514 height 249
drag, startPoint x: 475, startPoint y: 189, endPoint x: 467, endPoint y: 236, distance: 48.2
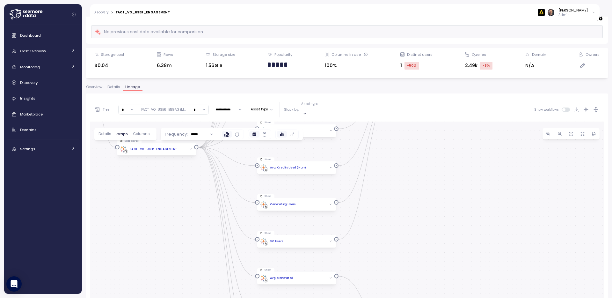
click at [469, 255] on div "fact_vo_user_engagement Dag Table FACT_VO_USER_ENGAGEMENT BI_PROD DWH [DATE] [D…" at bounding box center [347, 246] width 514 height 249
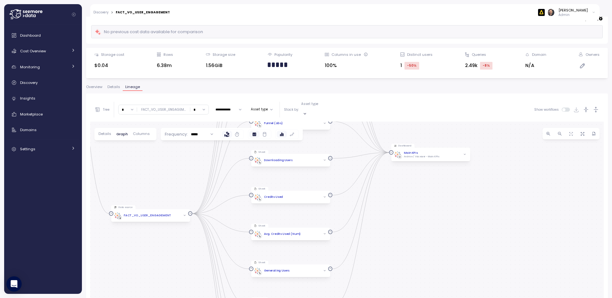
click at [460, 250] on div "fact_vo_user_engagement Dag Table FACT_VO_USER_ENGAGEMENT BI_PROD DWH [DATE] [D…" at bounding box center [347, 246] width 514 height 249
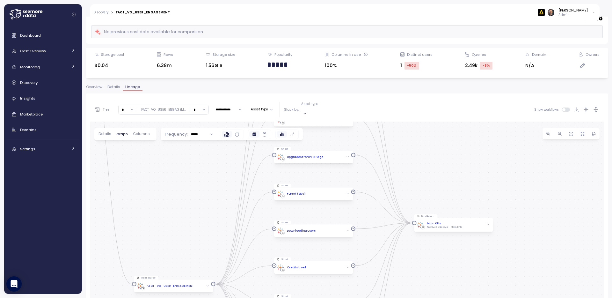
drag, startPoint x: 440, startPoint y: 156, endPoint x: 465, endPoint y: 226, distance: 74.1
click at [465, 226] on div "fact_vo_user_engagement Dag Table FACT_VO_USER_ENGAGEMENT BI_PROD DWH [DATE] [D…" at bounding box center [347, 246] width 514 height 249
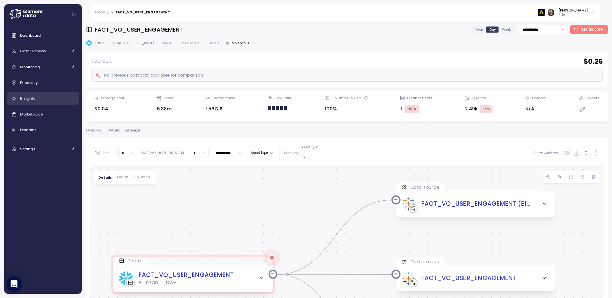
click at [28, 98] on span "Insights" at bounding box center [27, 98] width 15 height 5
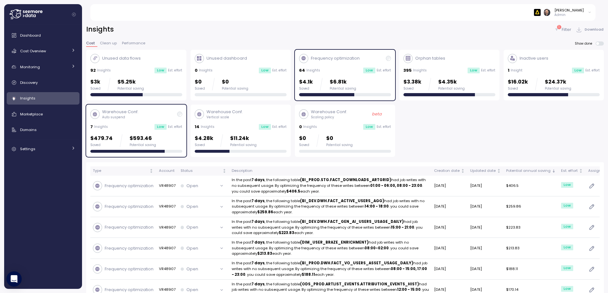
click at [134, 60] on p "Unused data flows" at bounding box center [121, 58] width 39 height 6
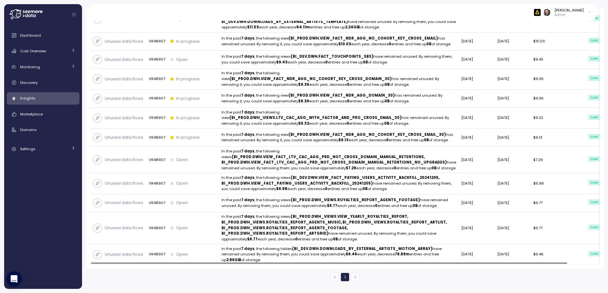
scroll to position [21, 0]
